Goal: Task Accomplishment & Management: Use online tool/utility

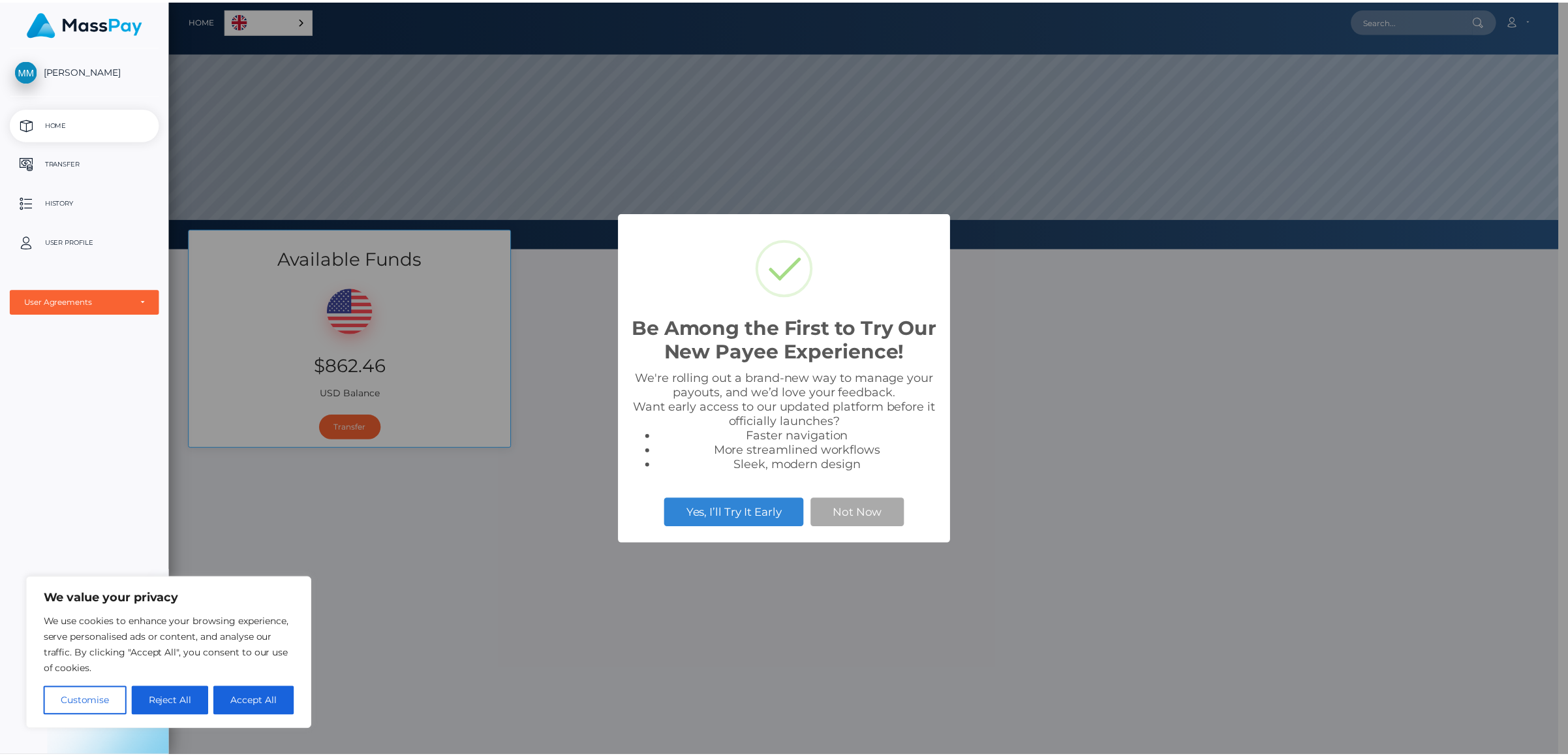
scroll to position [248, 1398]
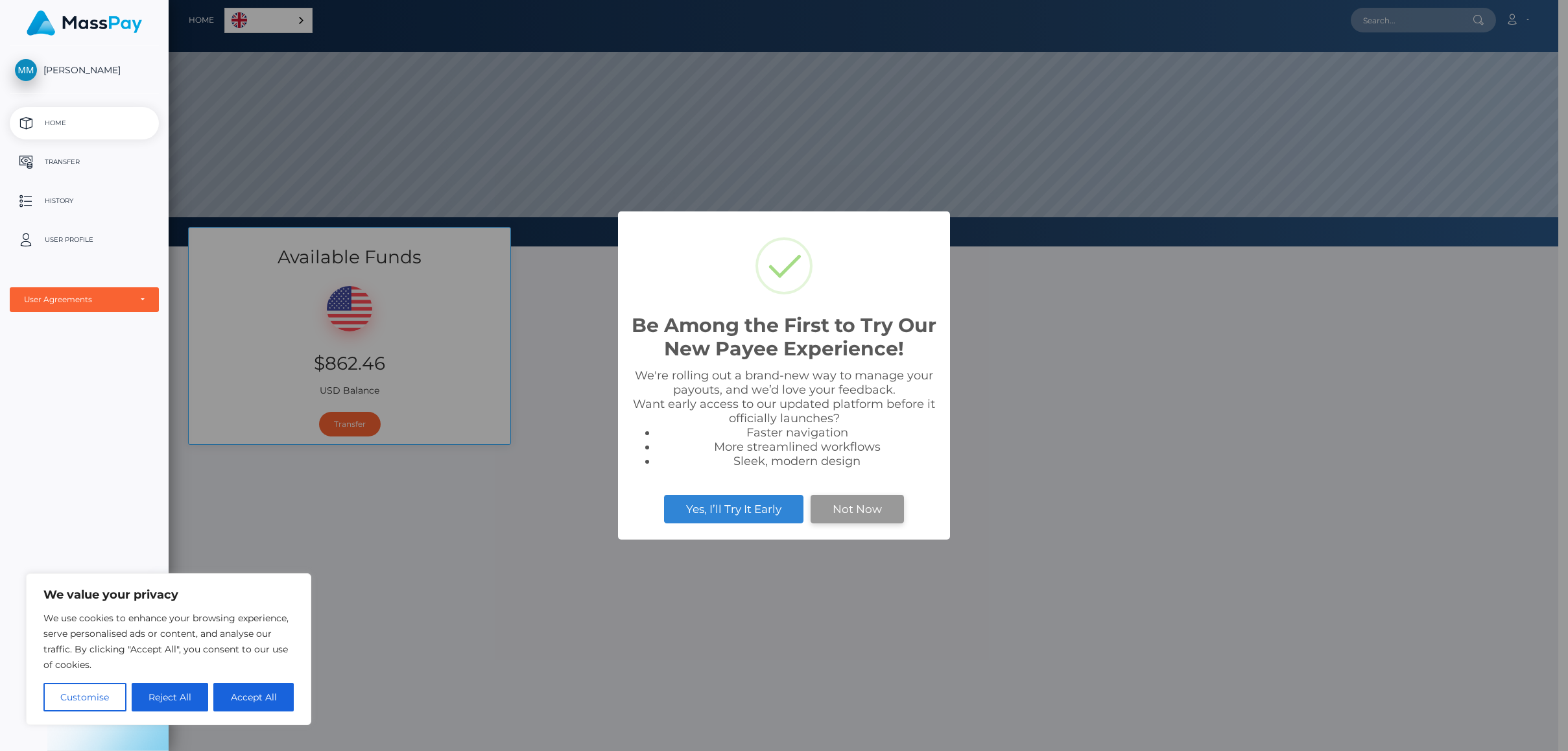
click at [848, 511] on button "Not Now" at bounding box center [857, 508] width 94 height 28
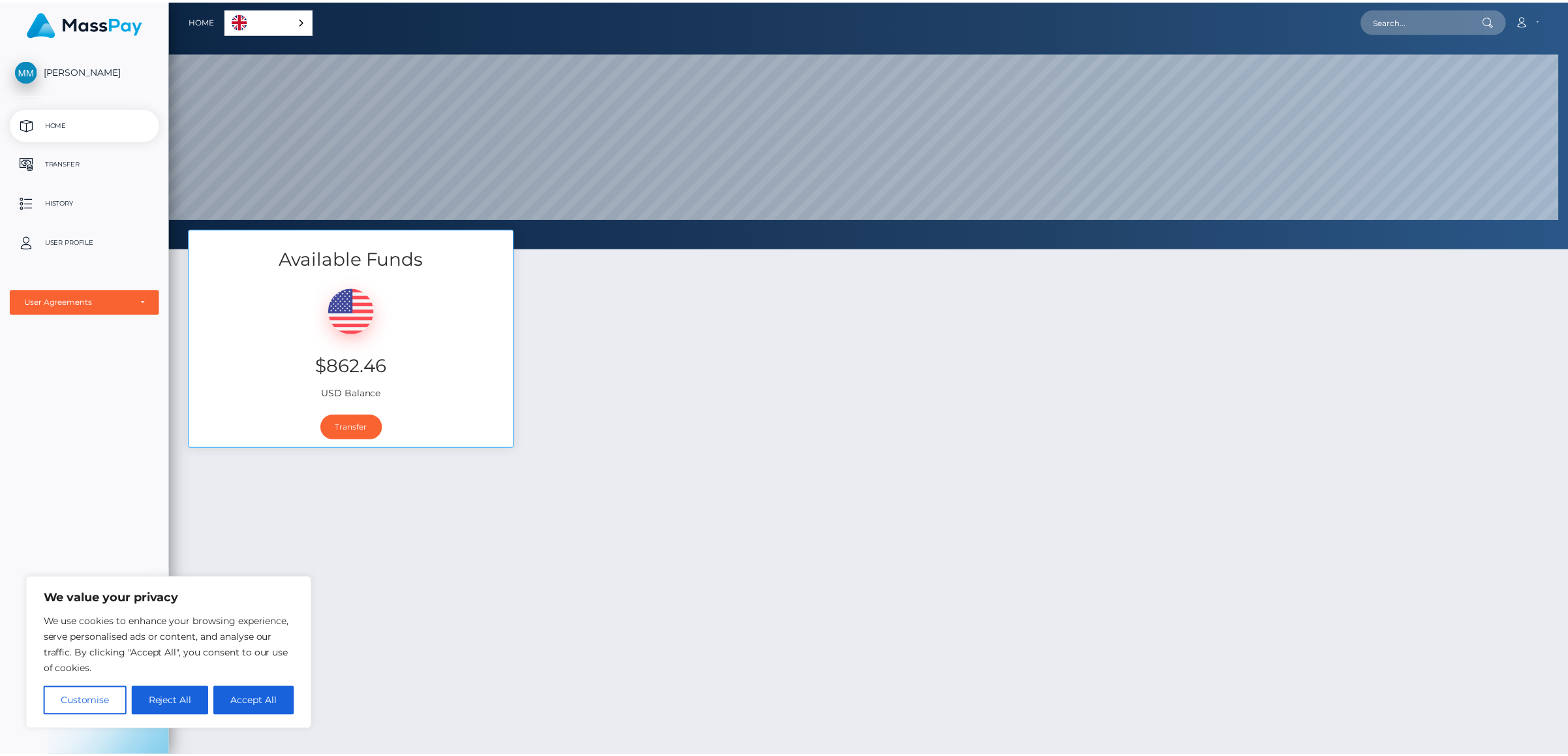
scroll to position [652514, 651243]
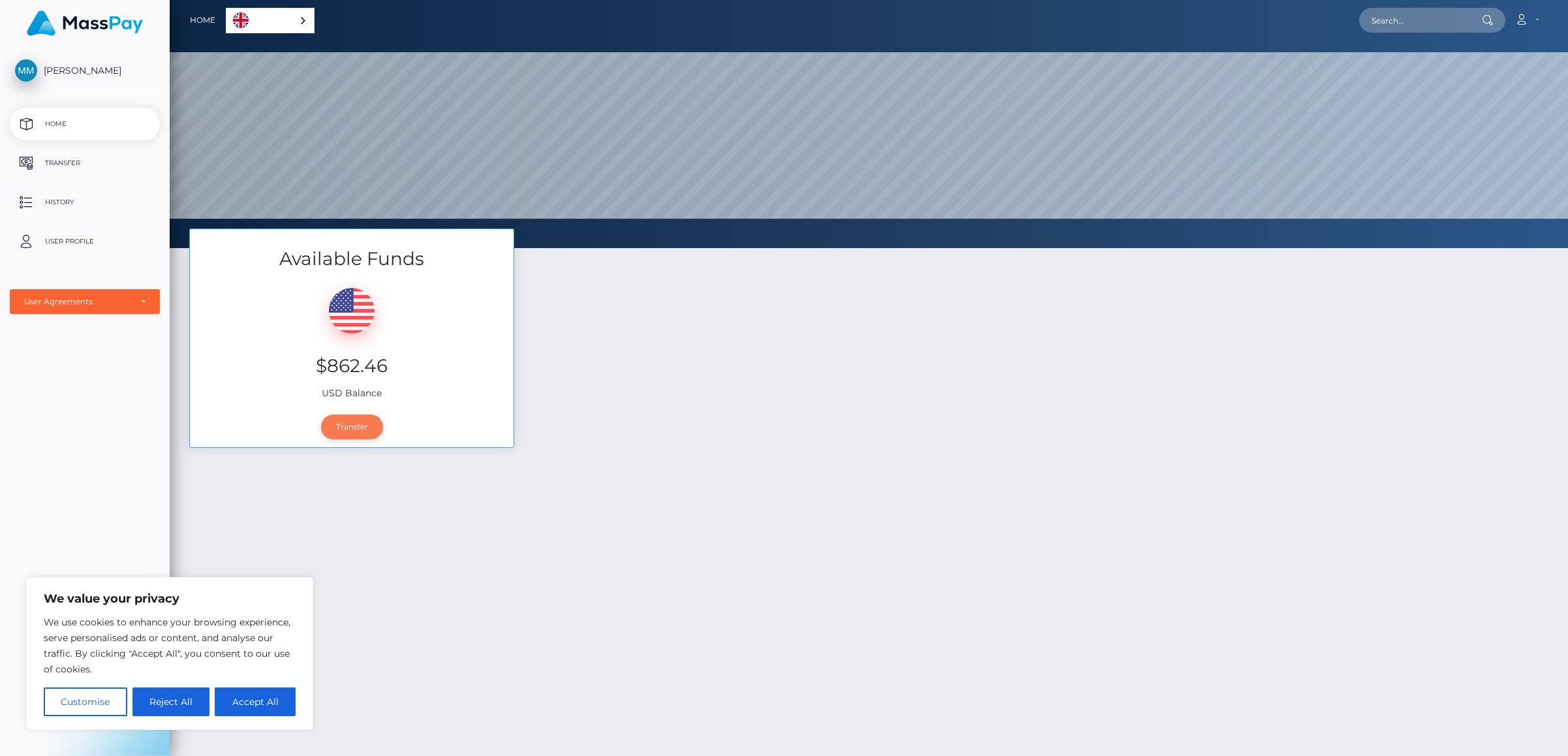
click at [364, 425] on link "Transfer" at bounding box center [352, 427] width 62 height 25
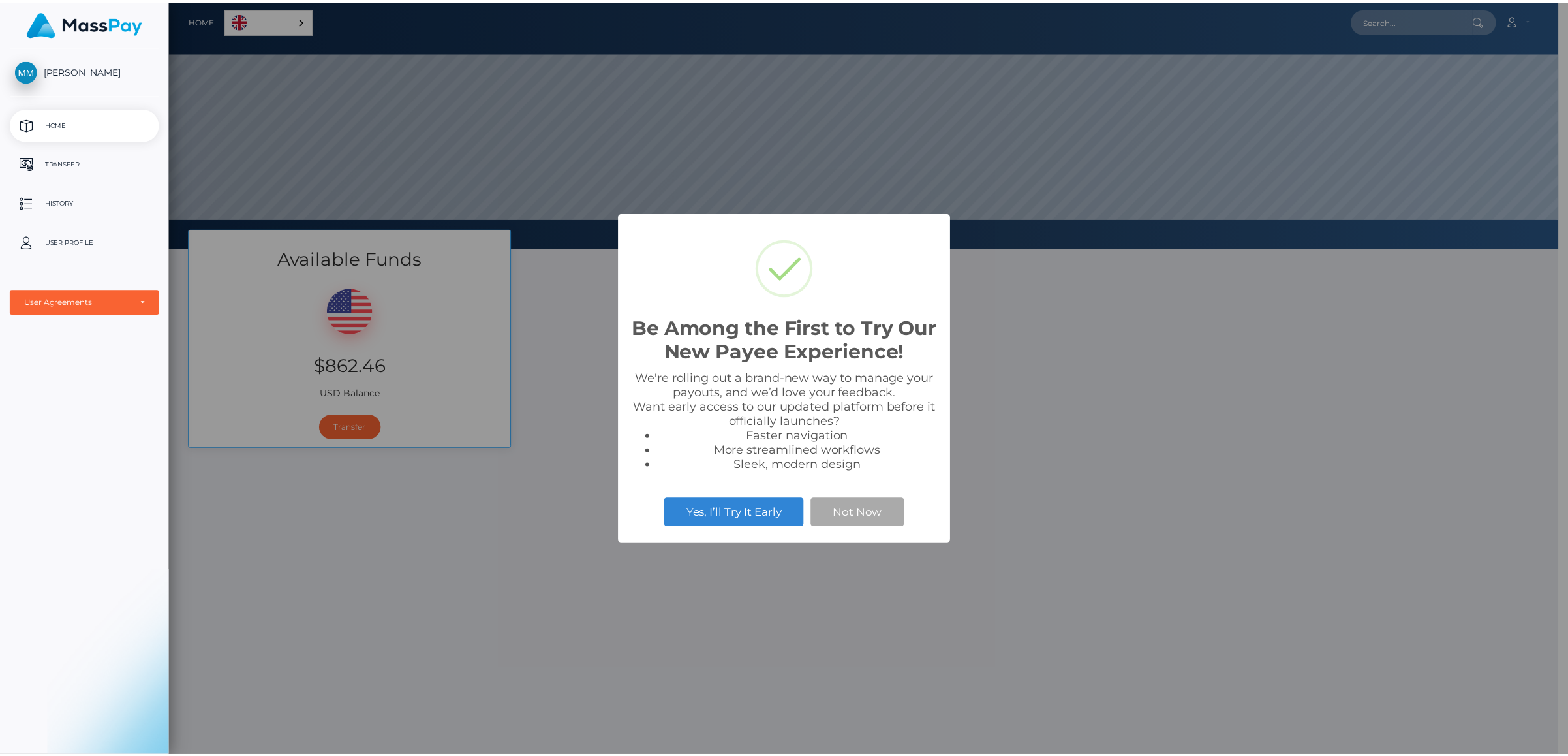
scroll to position [248, 1398]
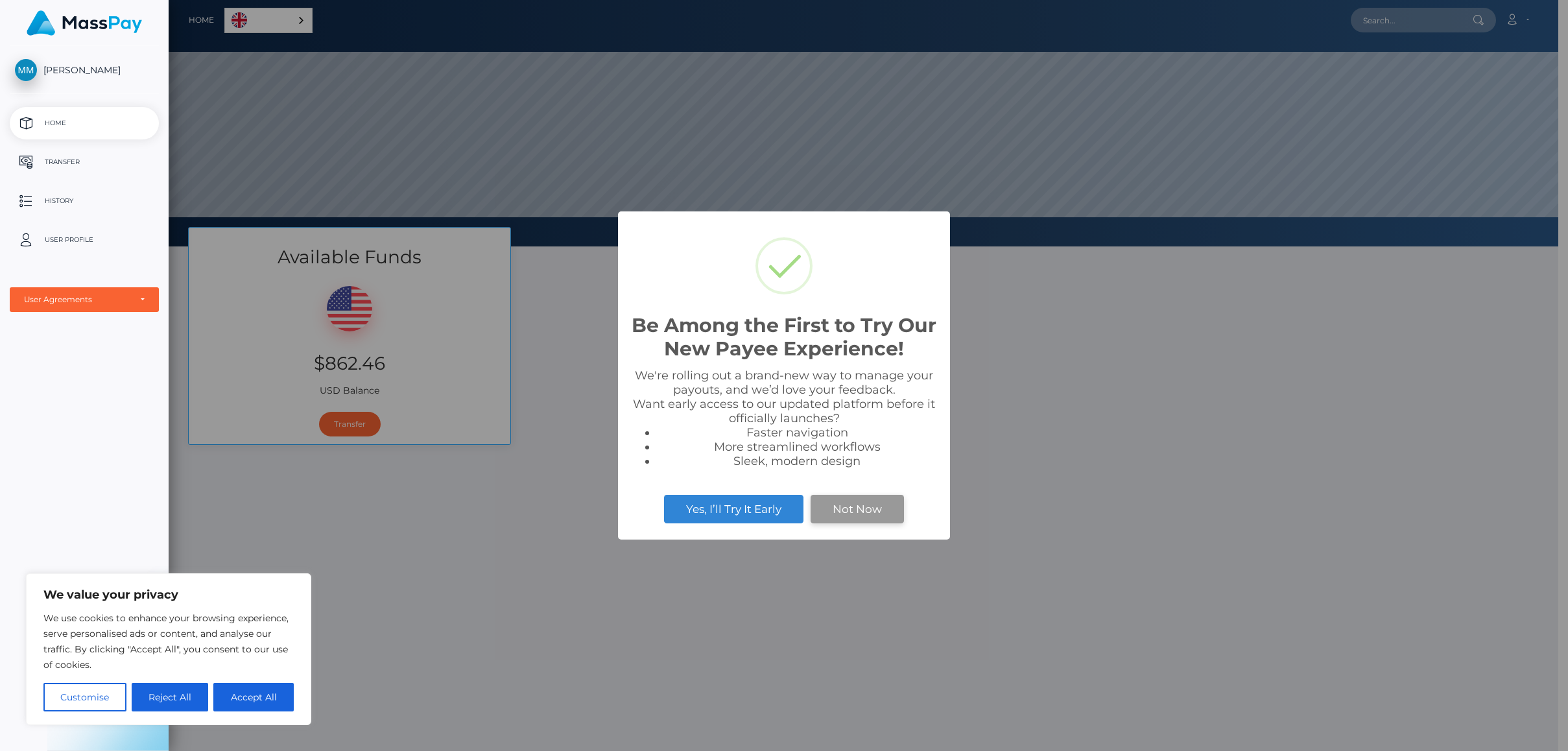
click at [839, 514] on button "Not Now" at bounding box center [857, 508] width 94 height 28
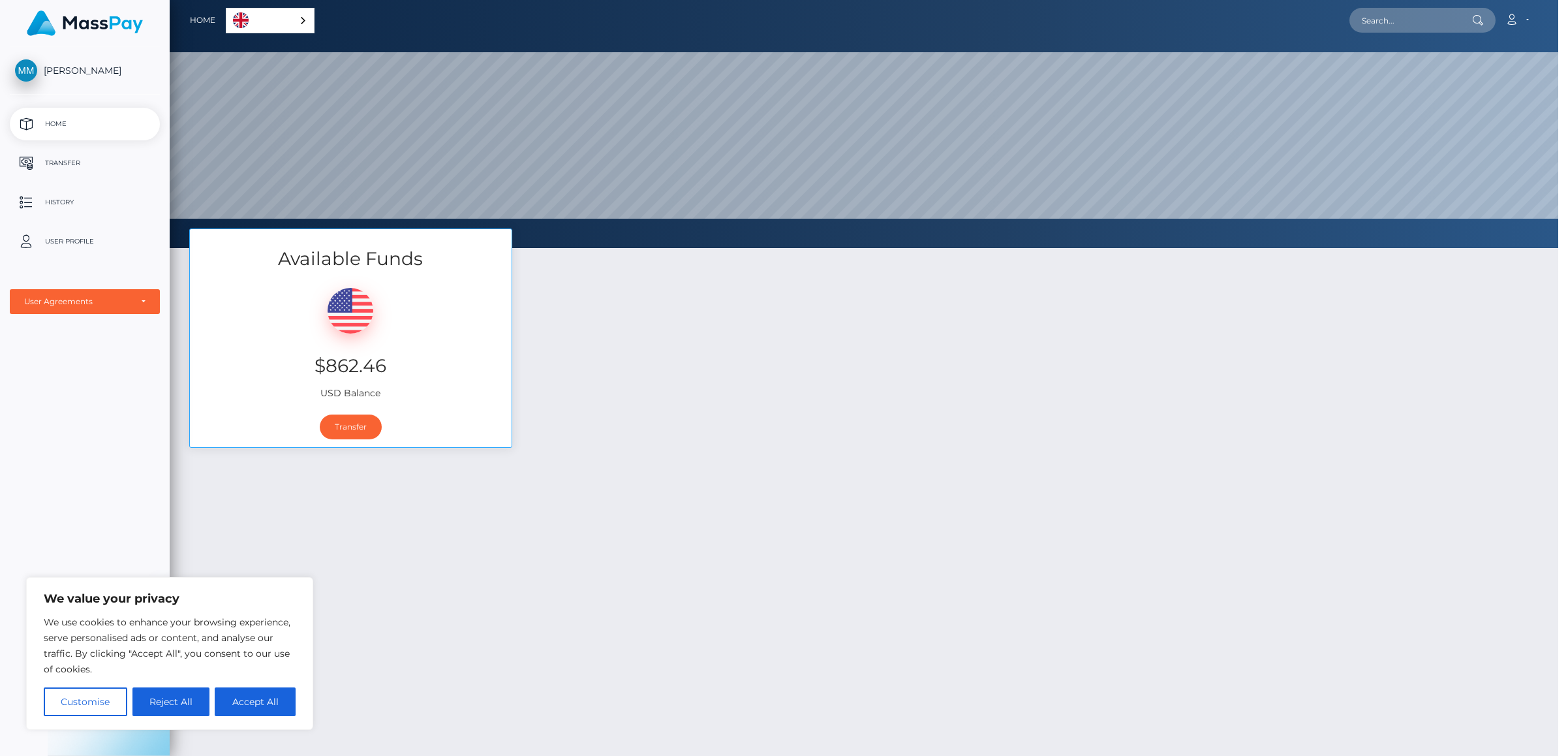
scroll to position [652514, 651243]
click at [276, 697] on button "Accept All" at bounding box center [255, 701] width 81 height 29
checkbox input "true"
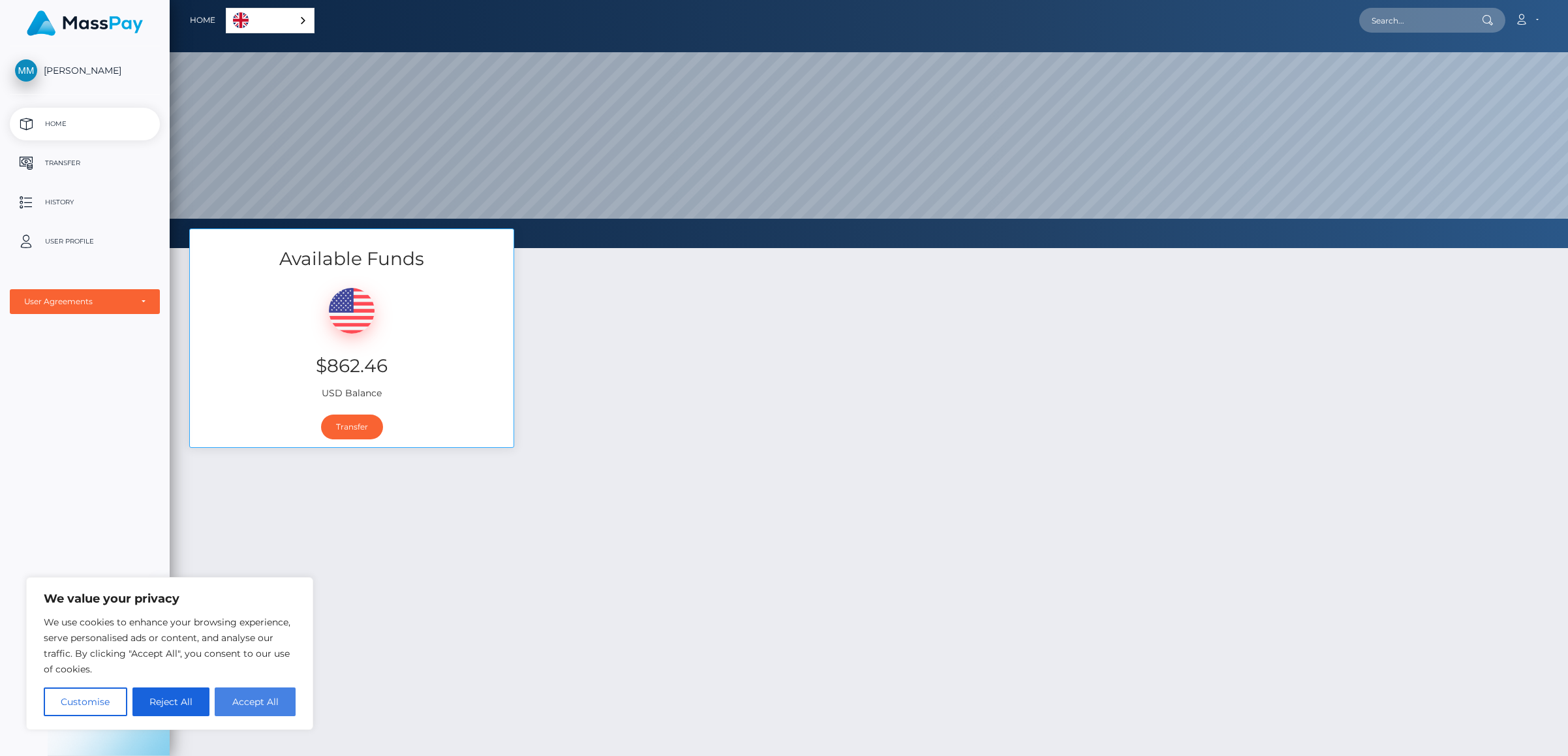
checkbox input "true"
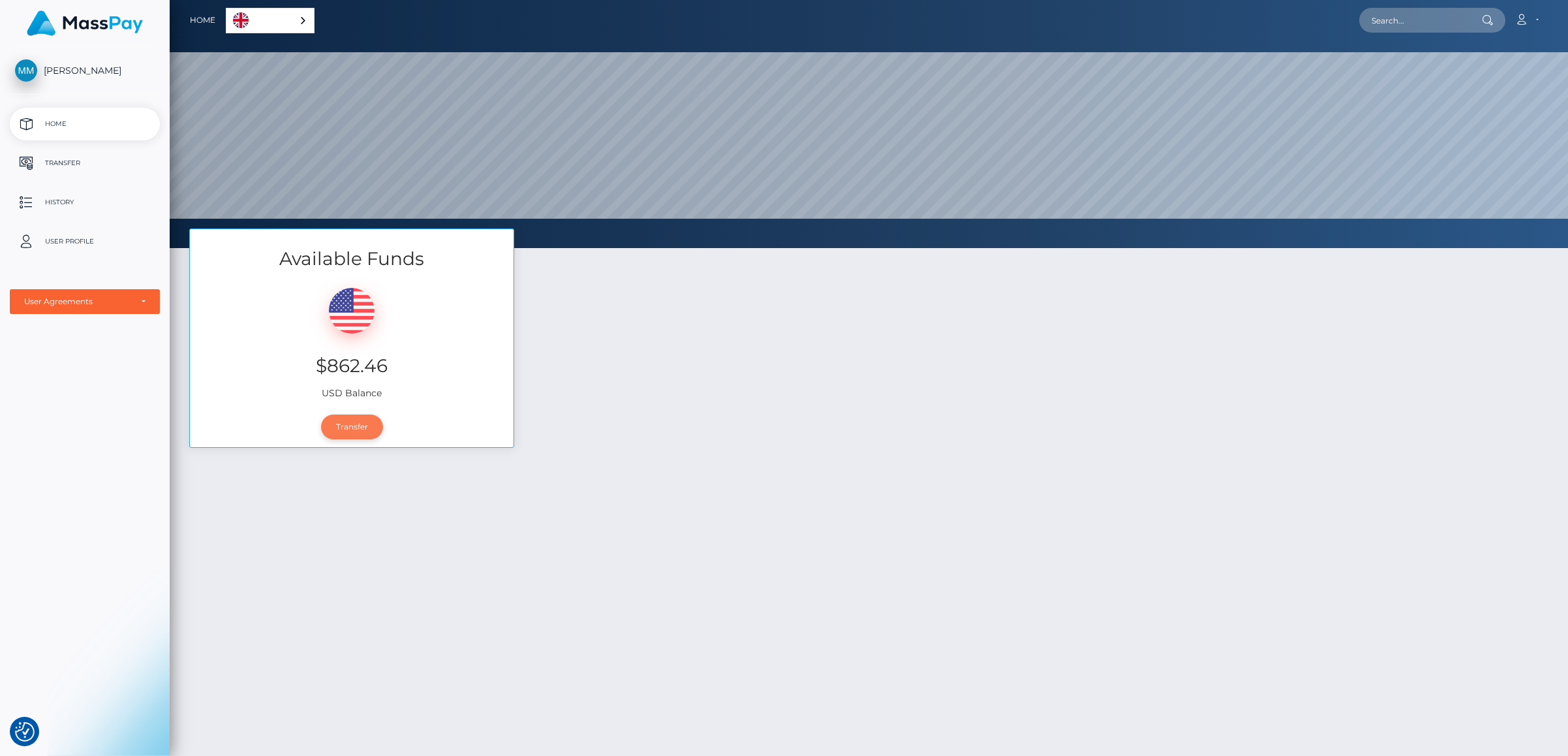
click at [343, 434] on link "Transfer" at bounding box center [352, 427] width 62 height 25
